Goal: Information Seeking & Learning: Learn about a topic

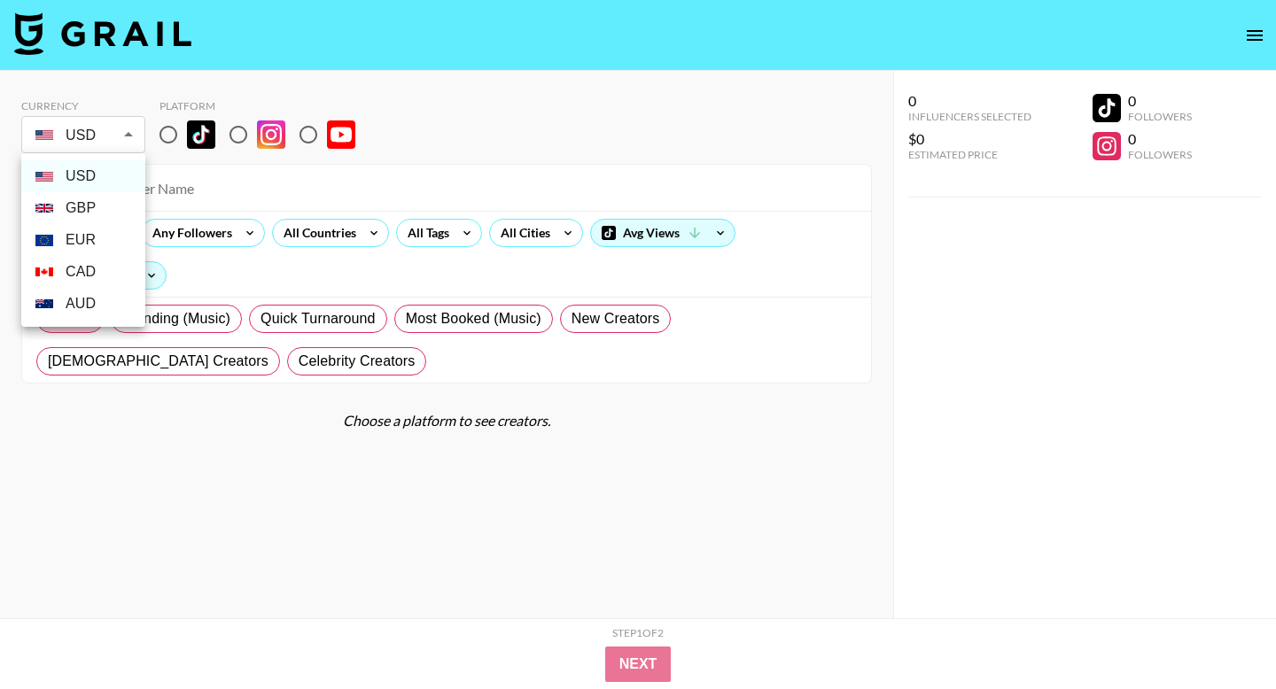
click at [129, 136] on body "Currency USD USD ​ Platform All Prices Any Followers All Countries All Tags All…" at bounding box center [638, 380] width 1276 height 760
click at [175, 130] on div at bounding box center [638, 344] width 1276 height 689
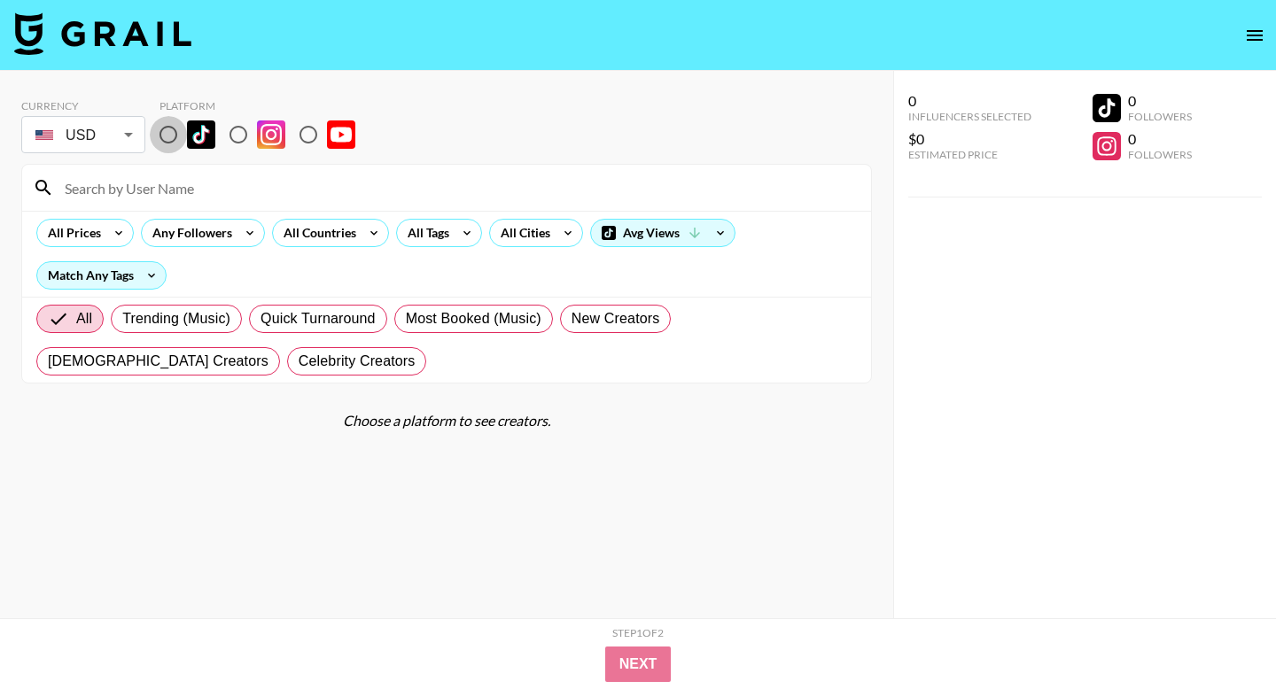
click at [169, 134] on input "radio" at bounding box center [168, 134] width 37 height 37
radio input "true"
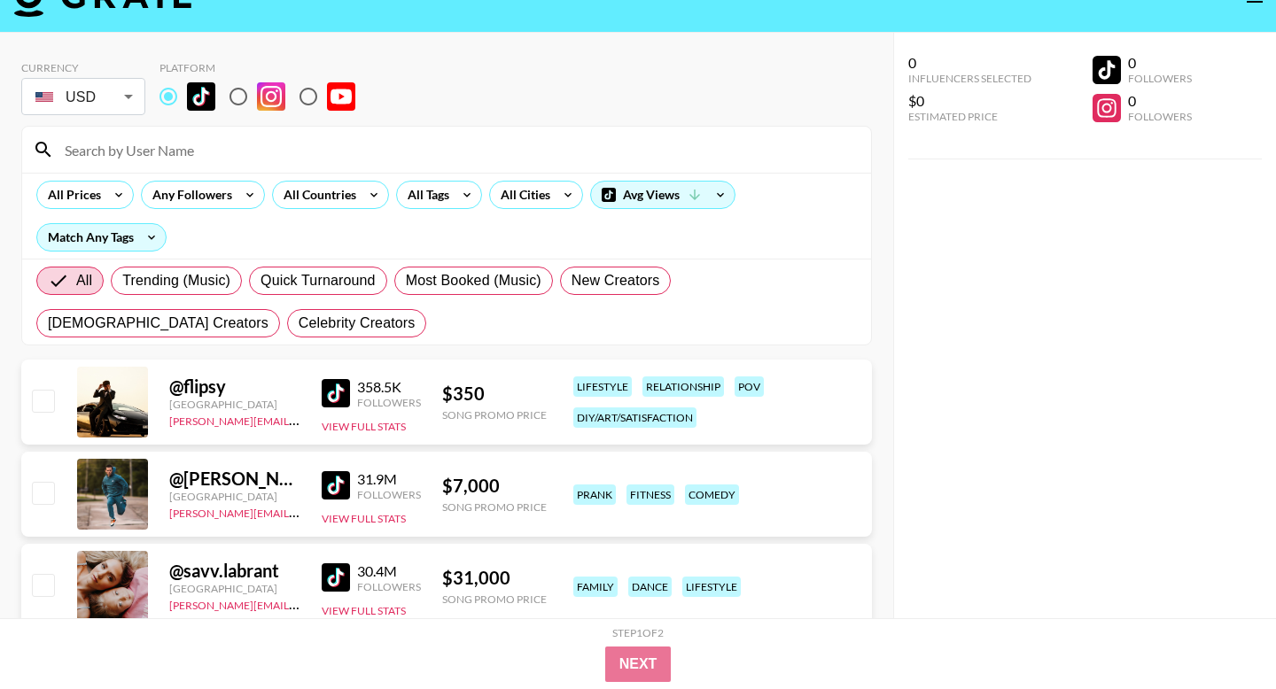
scroll to position [39, 0]
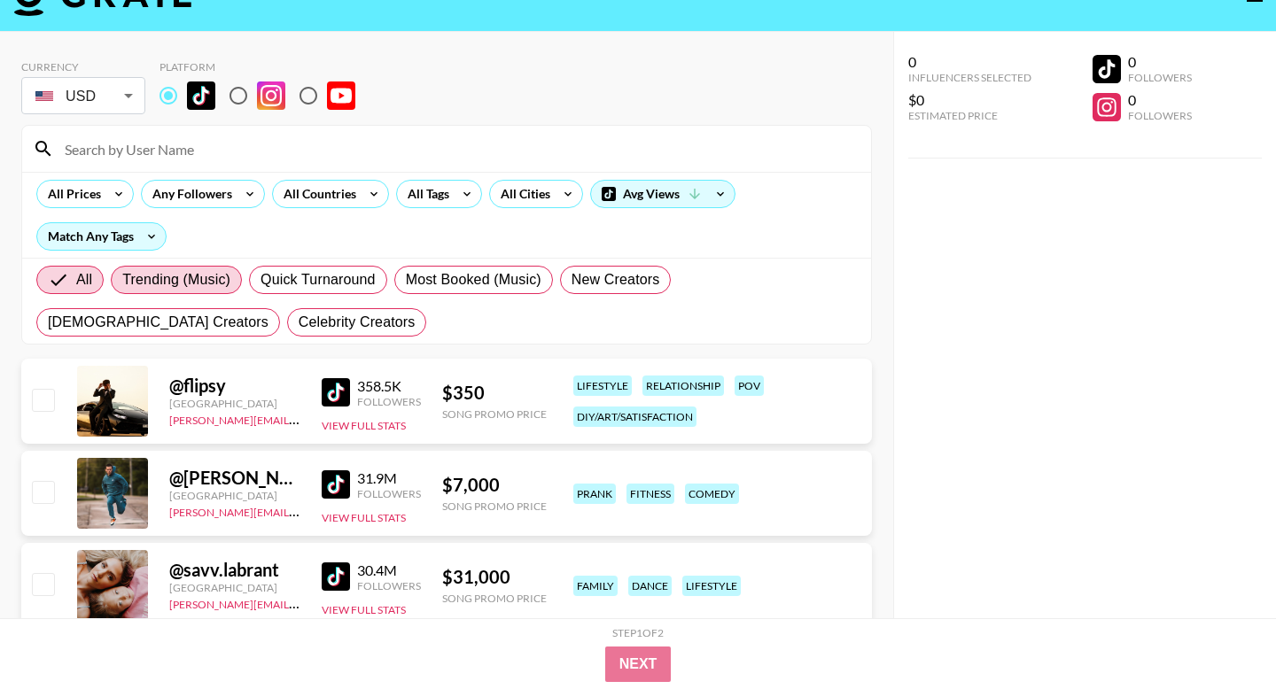
click at [224, 277] on span "Trending (Music)" at bounding box center [176, 279] width 108 height 21
click at [122, 280] on input "Trending (Music)" at bounding box center [122, 280] width 0 height 0
radio input "true"
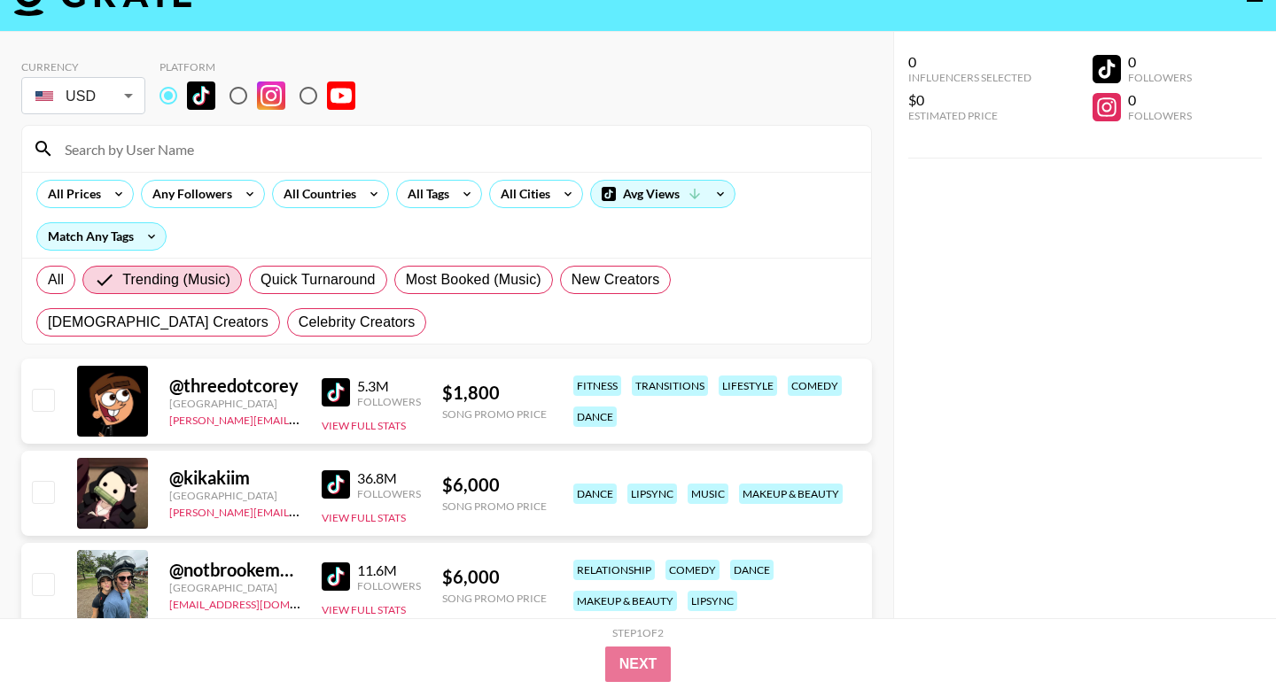
click at [434, 177] on div "All Prices Any Followers All Countries All Tags All Cities Avg Views Match Any …" at bounding box center [446, 215] width 849 height 86
click at [434, 184] on div "All Tags" at bounding box center [425, 194] width 56 height 27
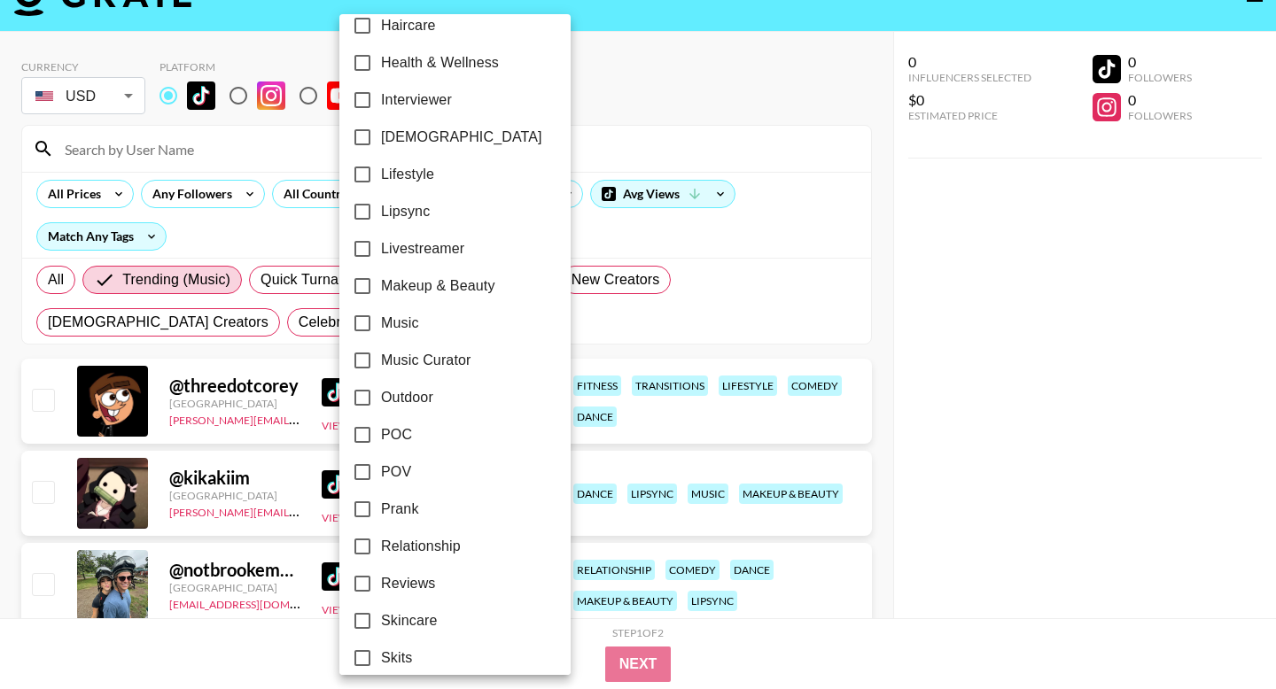
scroll to position [753, 0]
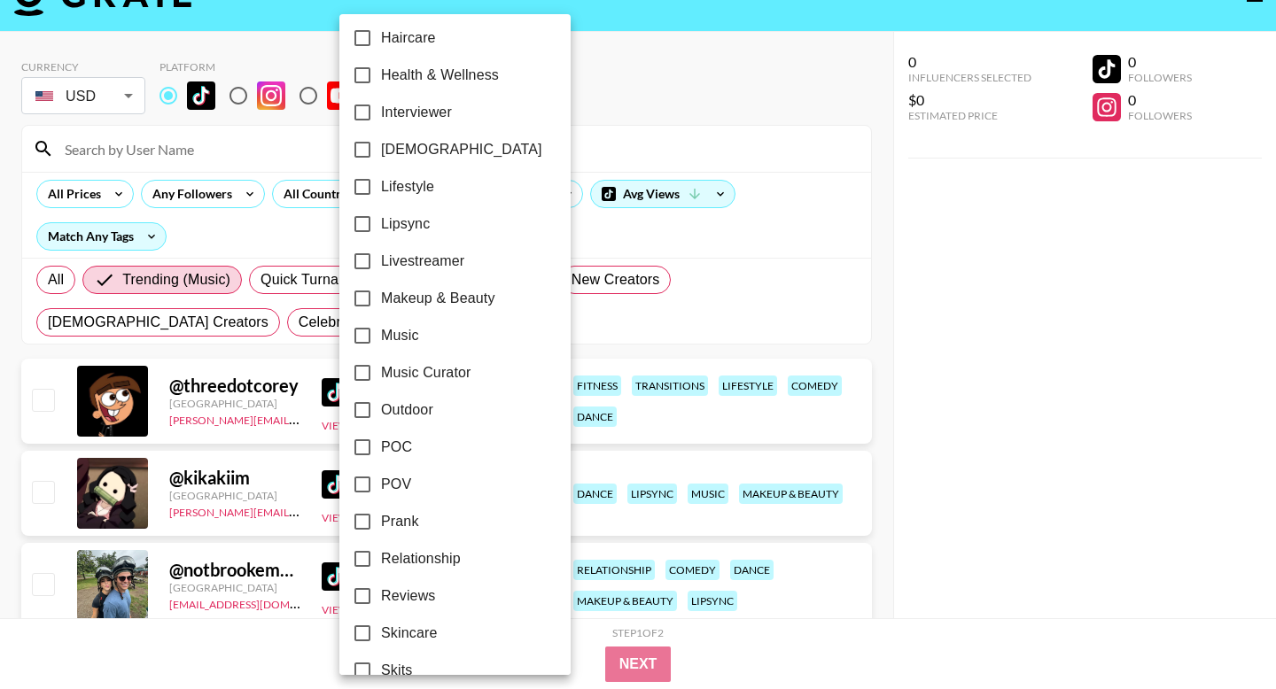
click at [404, 369] on span "Music Curator" at bounding box center [426, 372] width 90 height 21
click at [381, 369] on input "Music Curator" at bounding box center [362, 372] width 37 height 37
checkbox input "true"
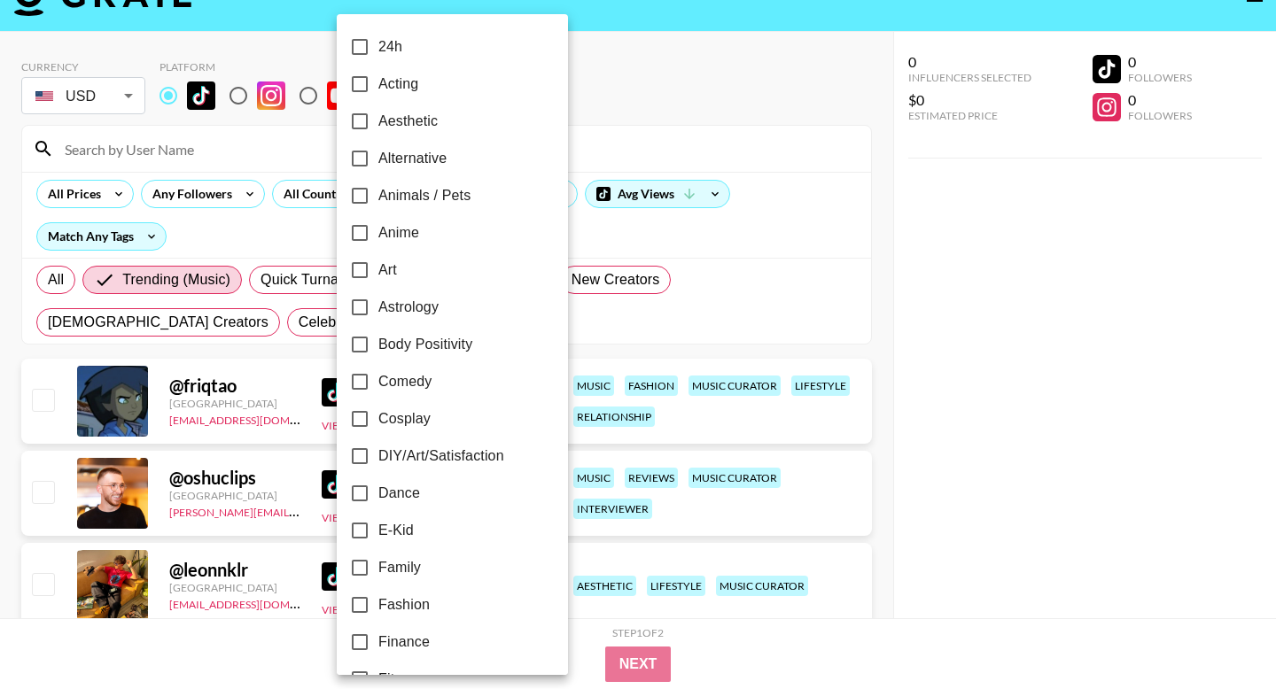
scroll to position [1, 0]
click at [848, 213] on div at bounding box center [638, 344] width 1276 height 689
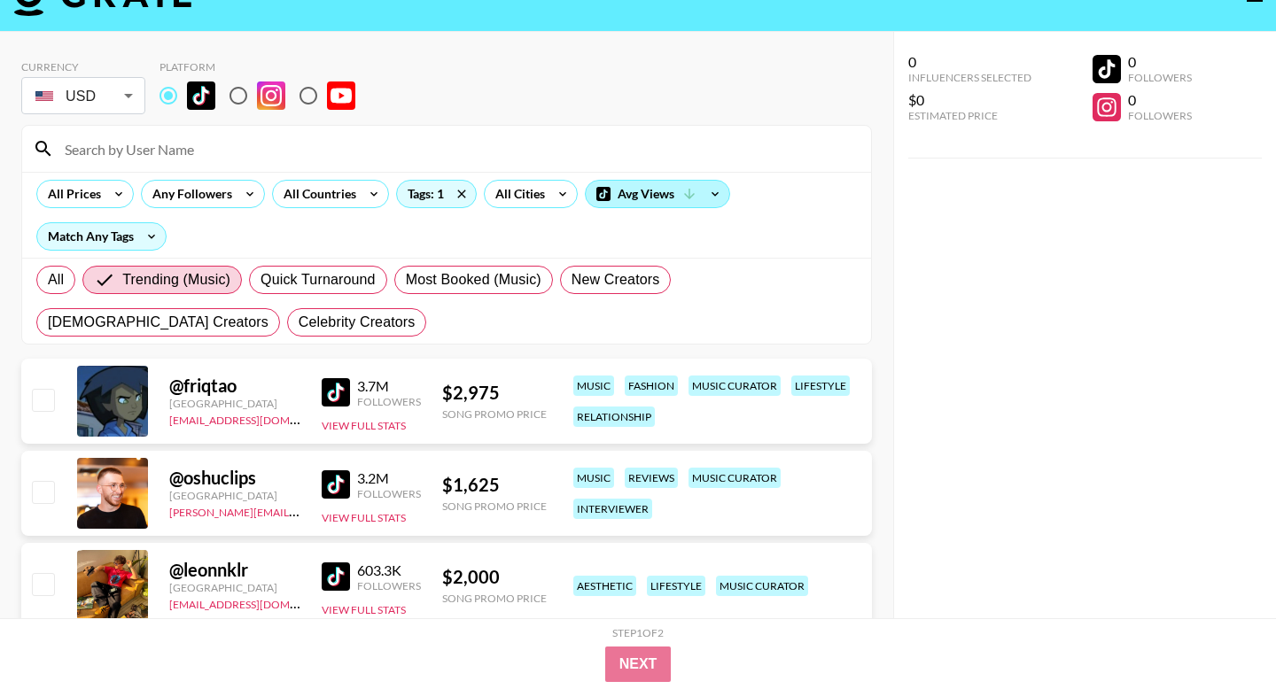
click at [661, 201] on div "Avg Views" at bounding box center [658, 194] width 144 height 27
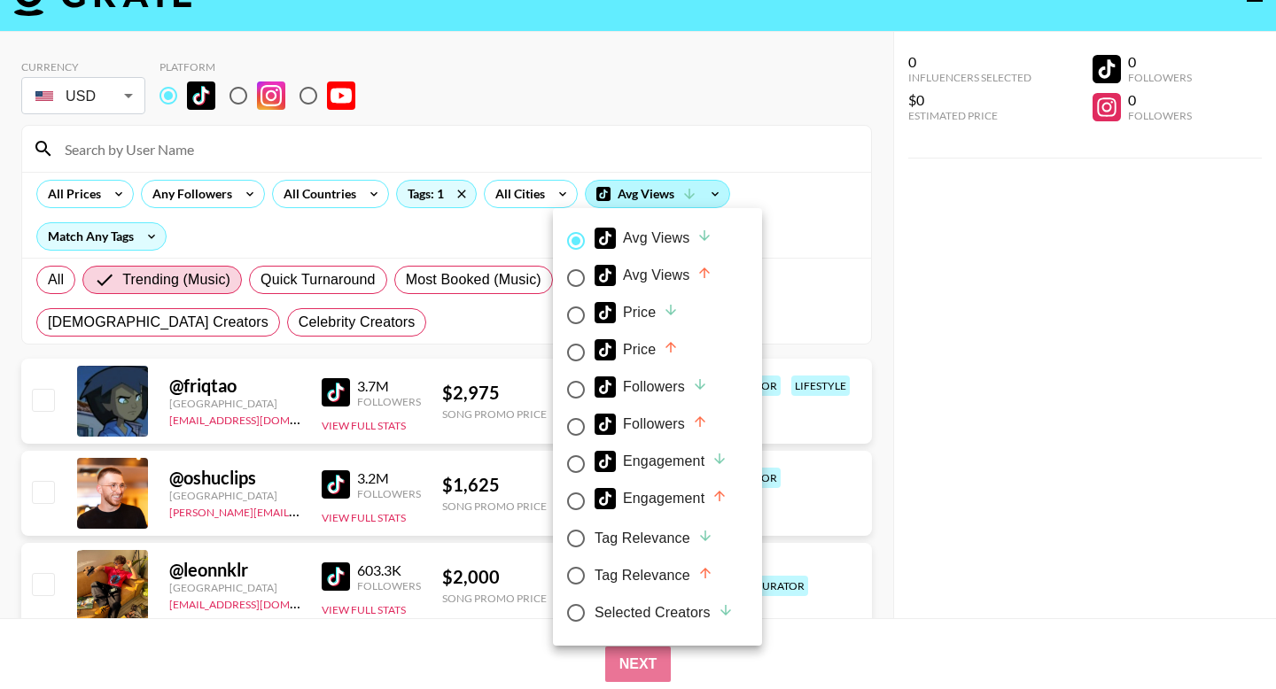
click at [661, 201] on div at bounding box center [638, 344] width 1276 height 689
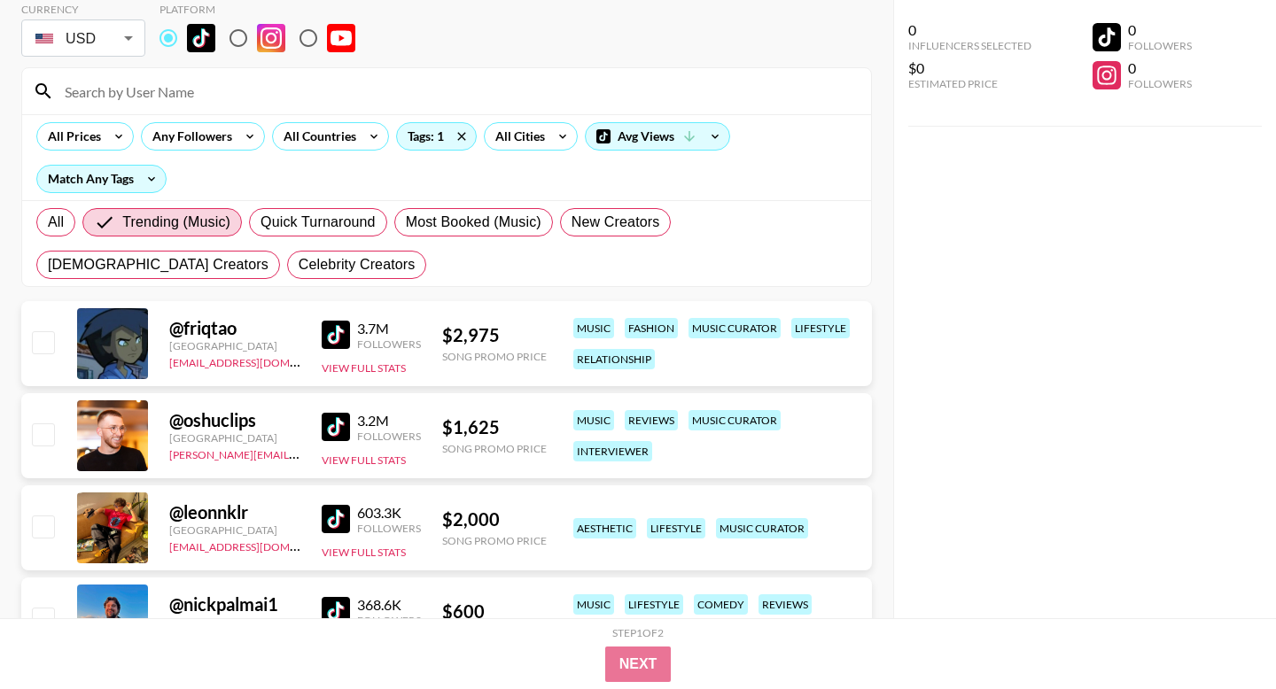
scroll to position [190, 0]
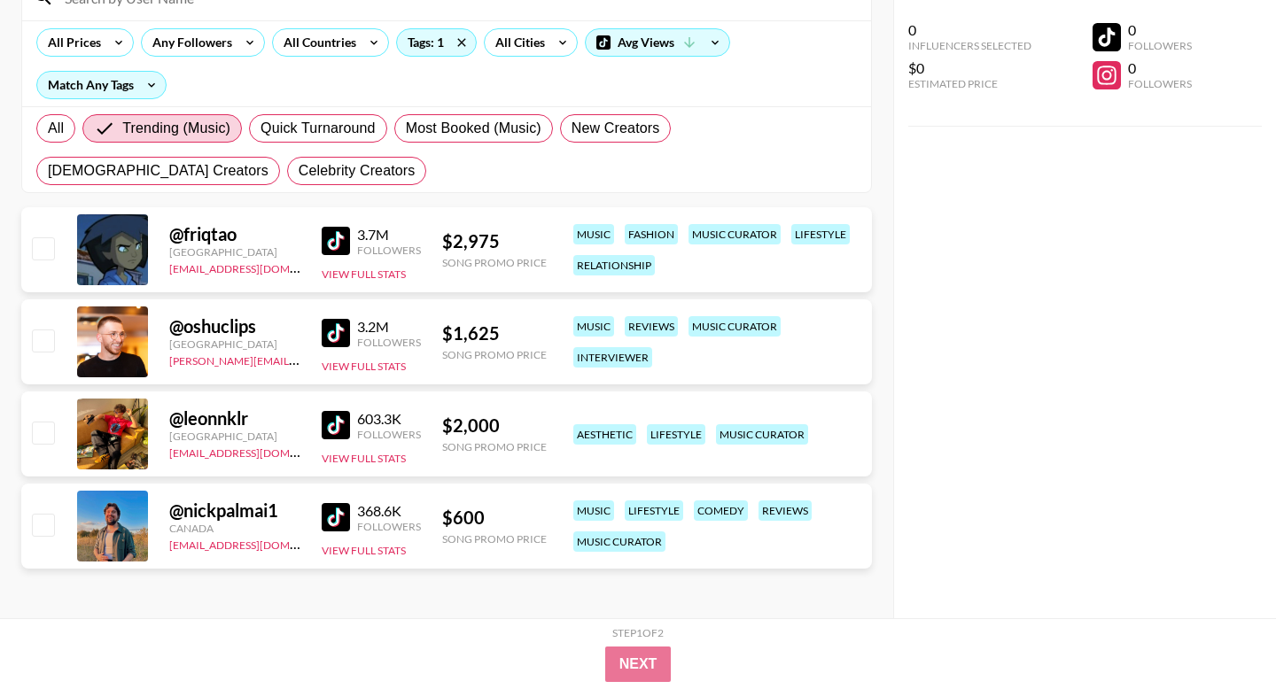
click at [142, 419] on div at bounding box center [112, 434] width 71 height 71
click at [184, 414] on div "@ leonnklr" at bounding box center [234, 418] width 131 height 22
drag, startPoint x: 171, startPoint y: 416, endPoint x: 253, endPoint y: 415, distance: 82.4
click at [253, 415] on div "@ leonnklr" at bounding box center [234, 418] width 131 height 22
copy div "@ leonnklr"
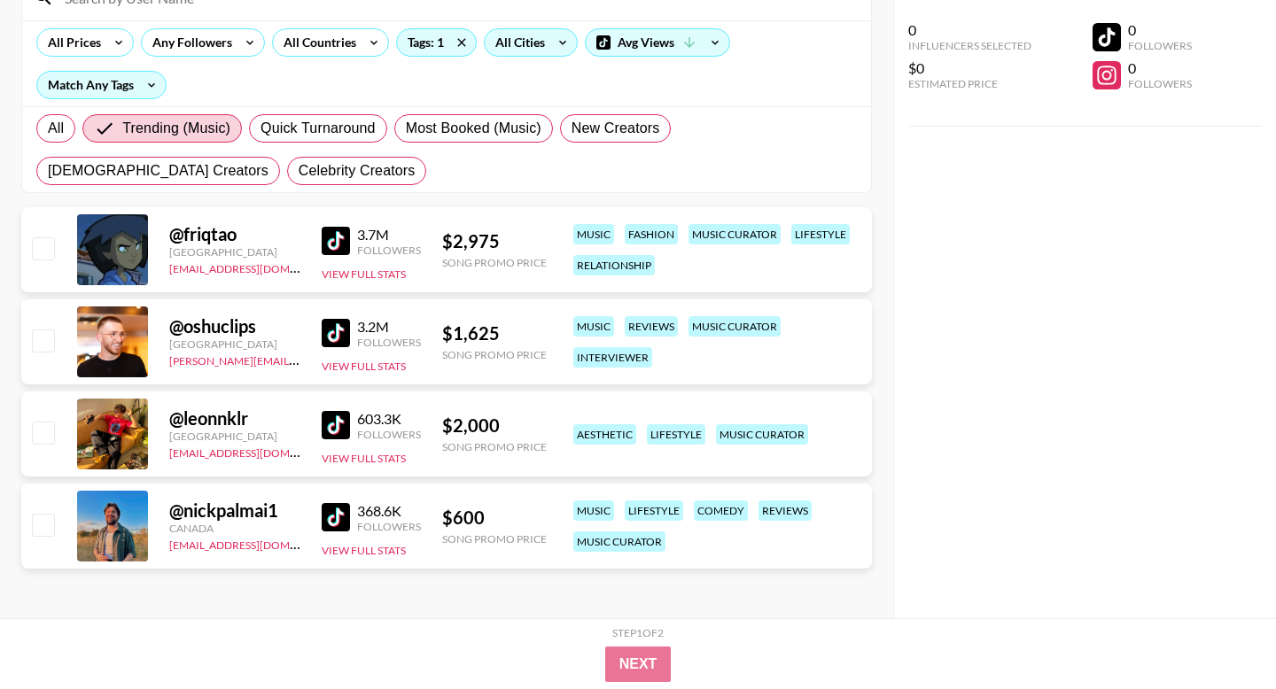
click at [503, 48] on div "All Cities" at bounding box center [517, 42] width 64 height 27
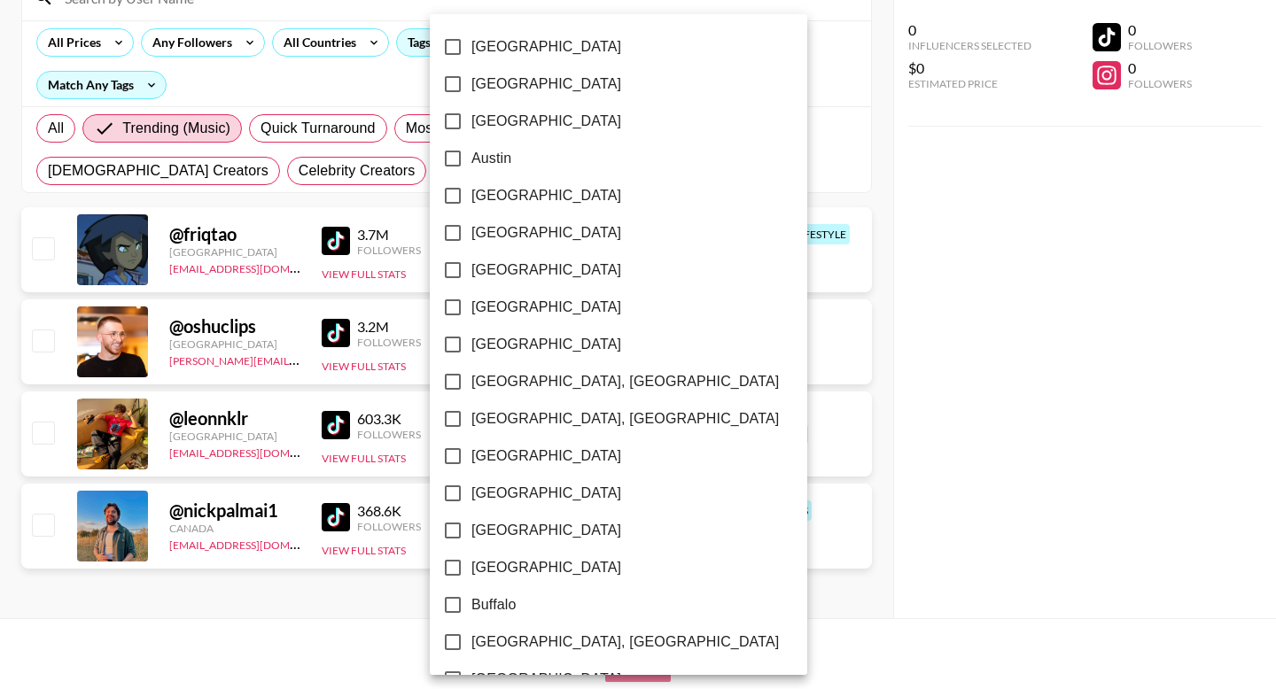
click at [330, 43] on div at bounding box center [638, 344] width 1276 height 689
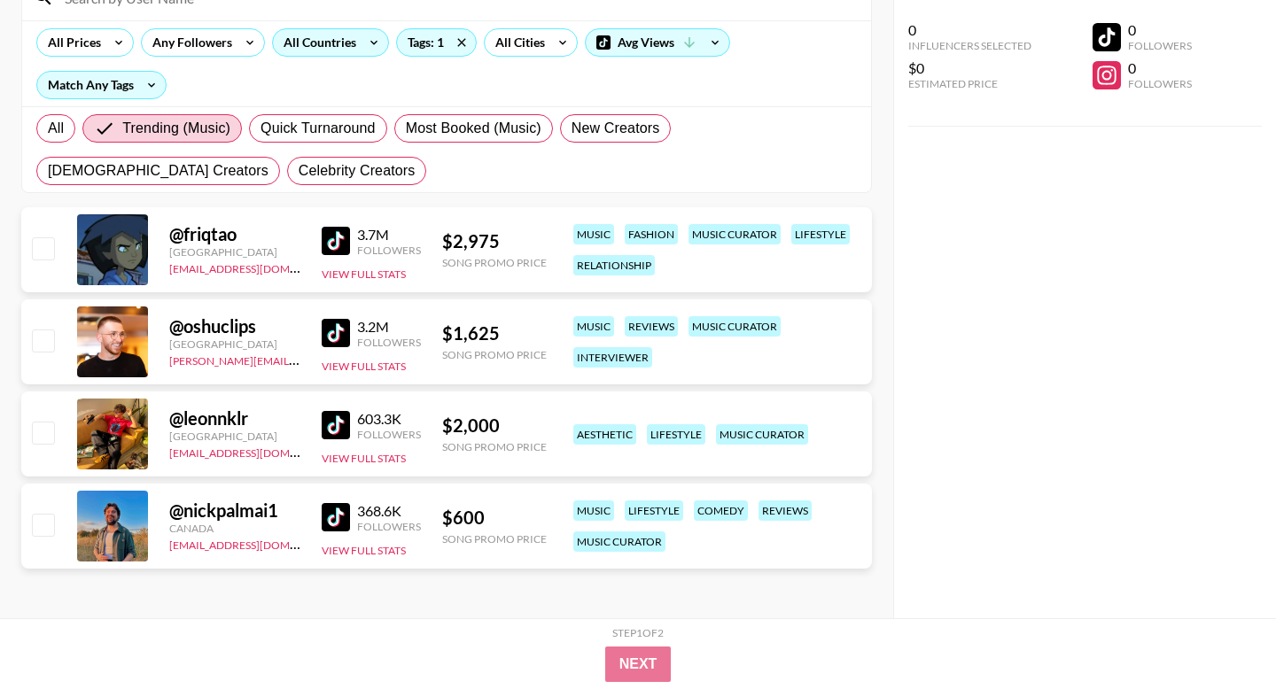
click at [346, 44] on div "All Countries" at bounding box center [316, 42] width 87 height 27
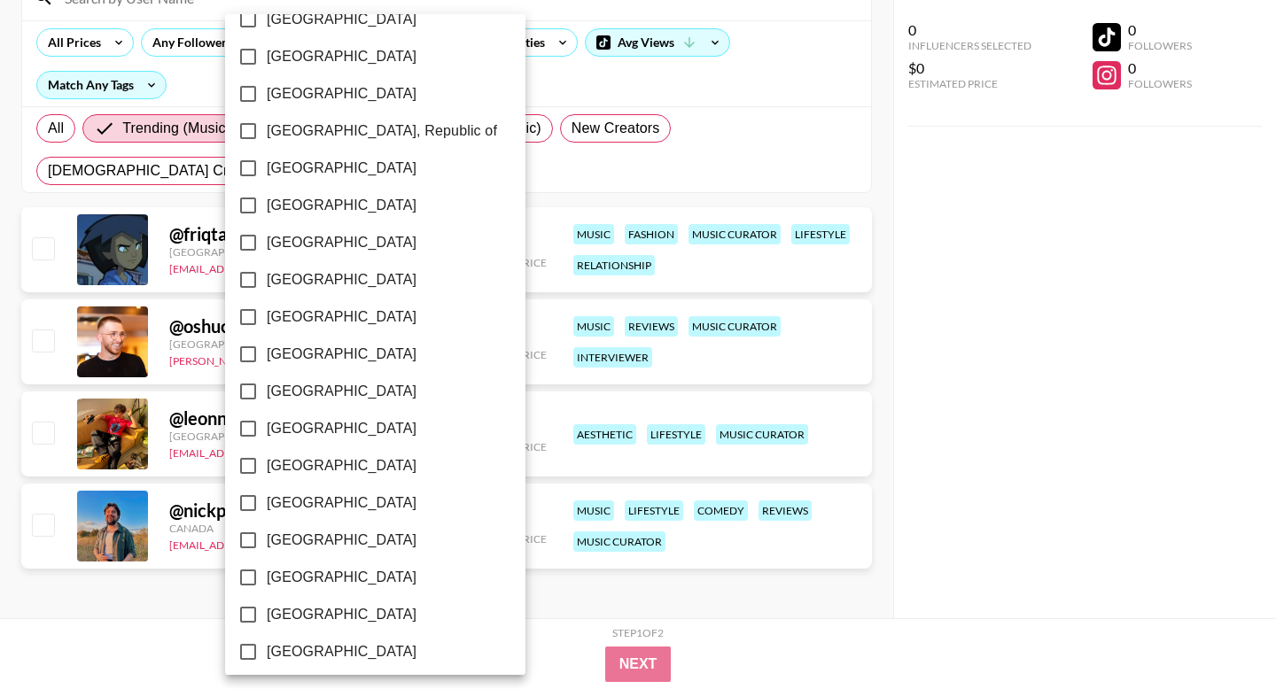
scroll to position [1377, 0]
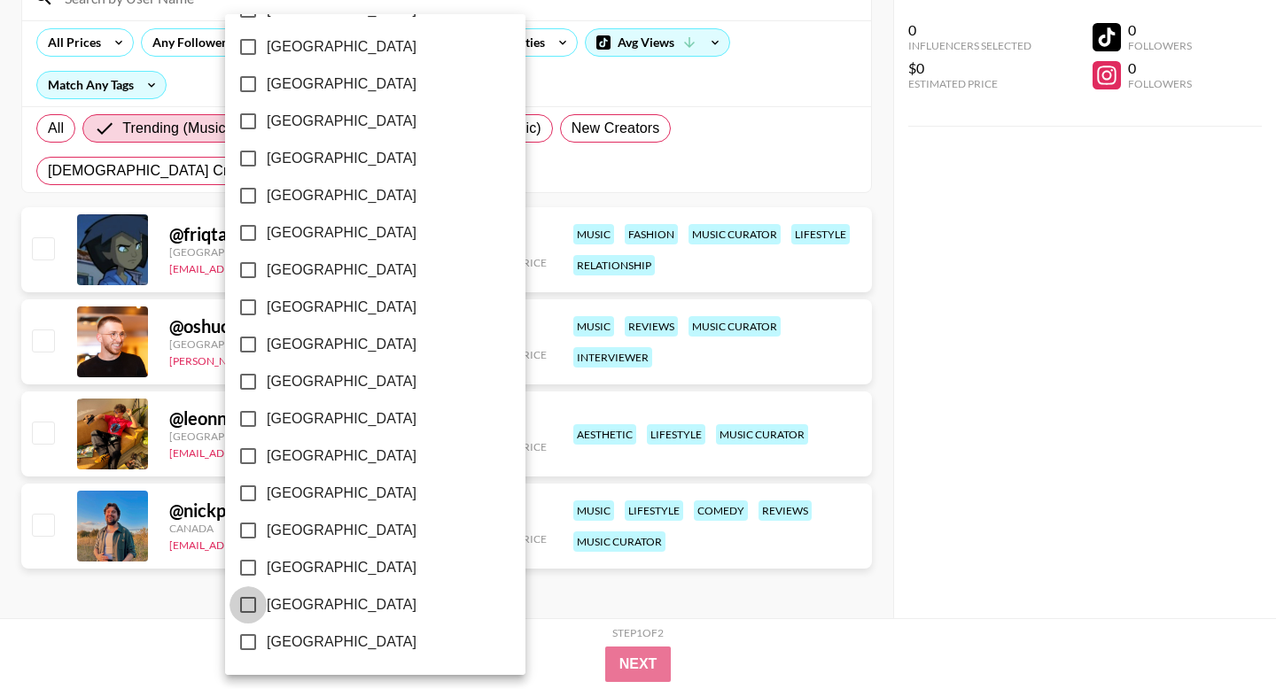
click at [256, 601] on input "[GEOGRAPHIC_DATA]" at bounding box center [247, 604] width 37 height 37
checkbox input "true"
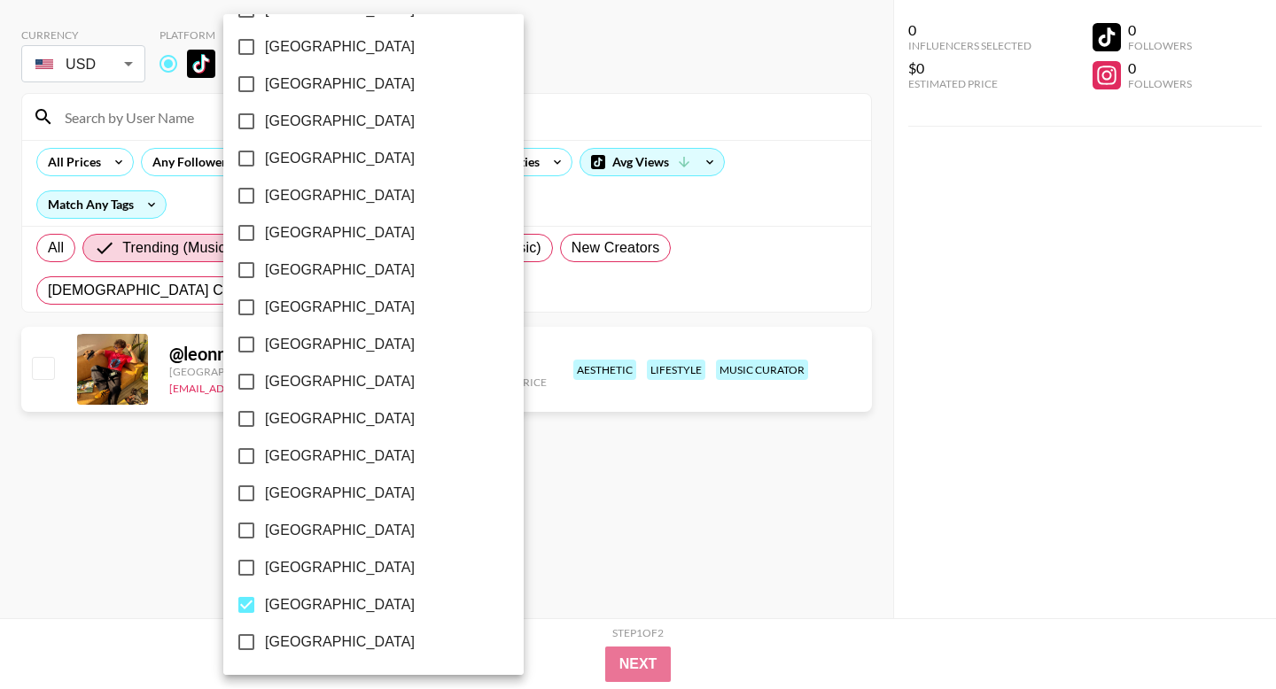
scroll to position [71, 0]
click at [521, 537] on div at bounding box center [638, 344] width 1276 height 689
